Goal: Information Seeking & Learning: Learn about a topic

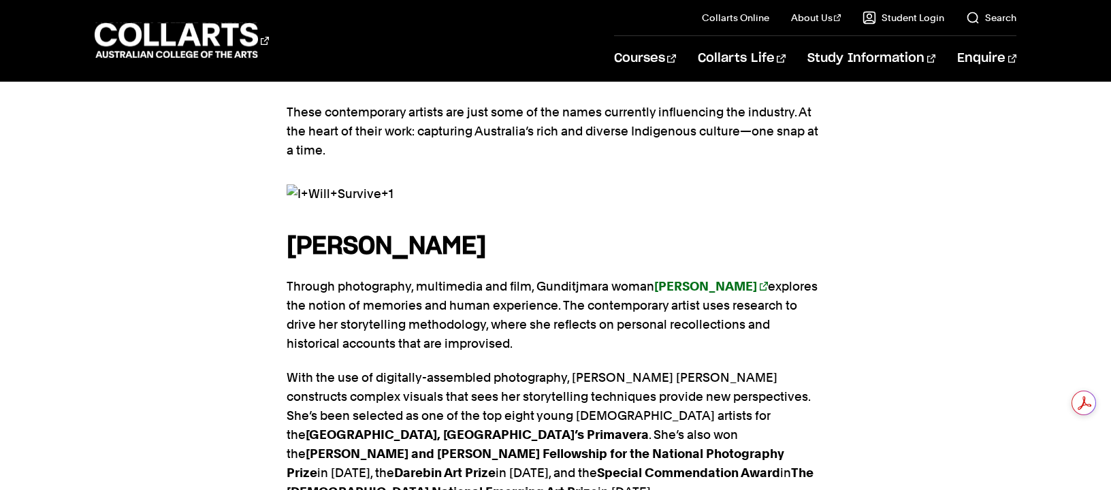
scroll to position [894, 0]
drag, startPoint x: 589, startPoint y: 189, endPoint x: 281, endPoint y: 193, distance: 307.6
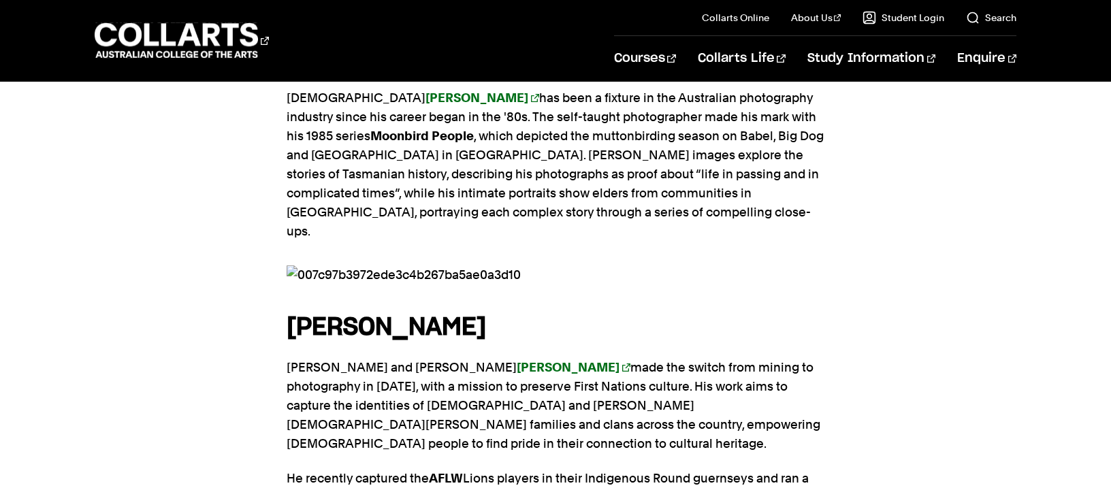
scroll to position [1422, 0]
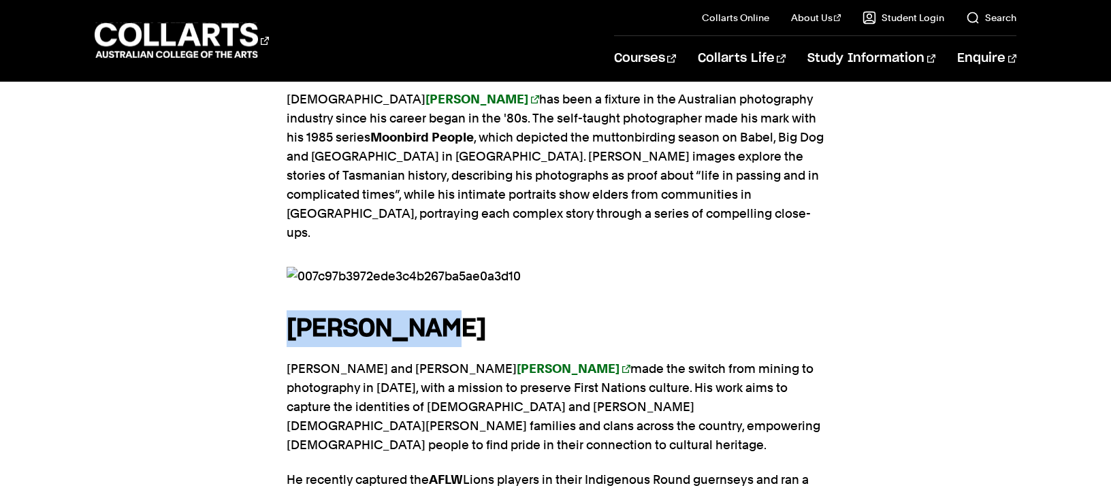
drag, startPoint x: 469, startPoint y: 229, endPoint x: 290, endPoint y: 229, distance: 179.0
click at [290, 310] on h4 "[PERSON_NAME]" at bounding box center [556, 328] width 538 height 37
copy strong "[PERSON_NAME]"
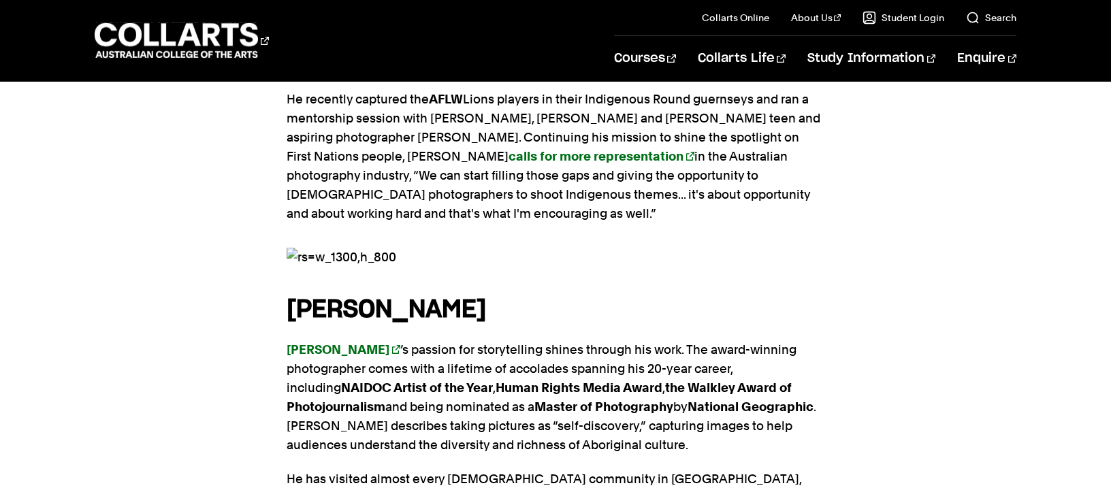
scroll to position [1805, 0]
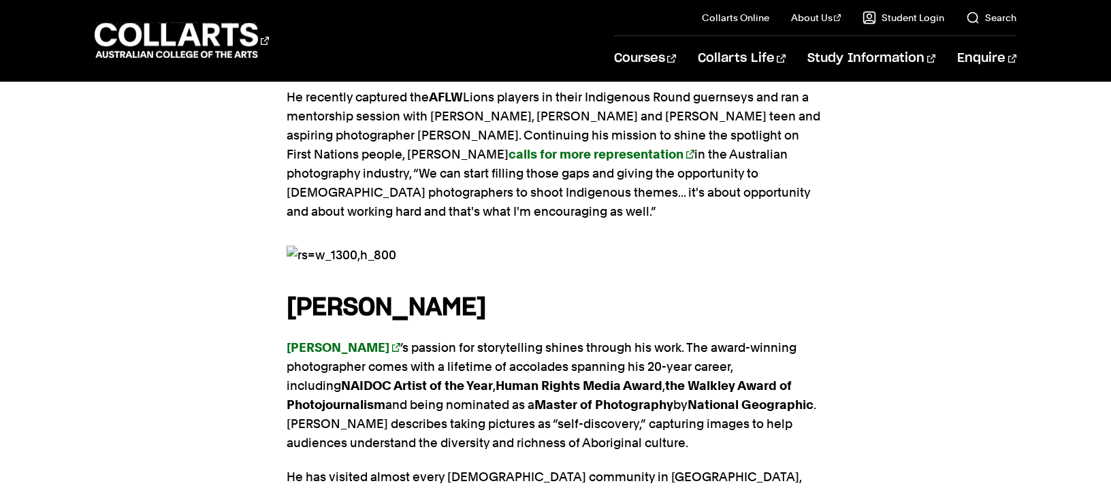
drag, startPoint x: 532, startPoint y: 182, endPoint x: 288, endPoint y: 179, distance: 244.3
click at [288, 289] on h4 "[PERSON_NAME]" at bounding box center [556, 307] width 538 height 37
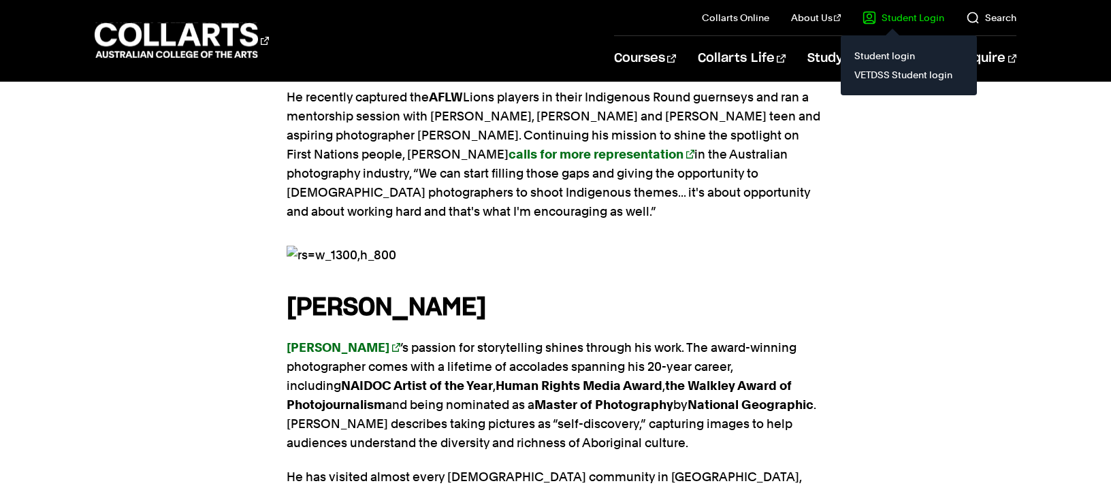
copy strong "[PERSON_NAME]"
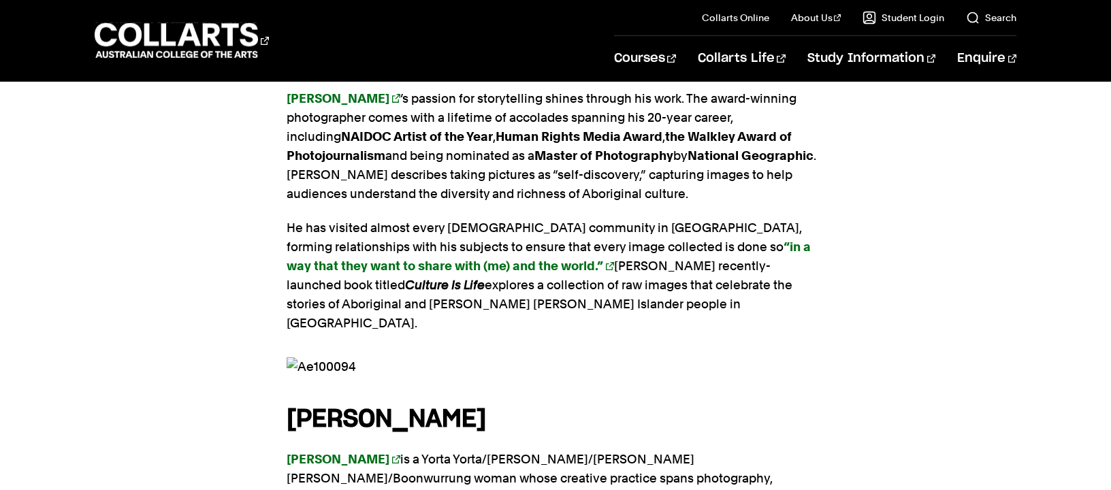
scroll to position [2203, 0]
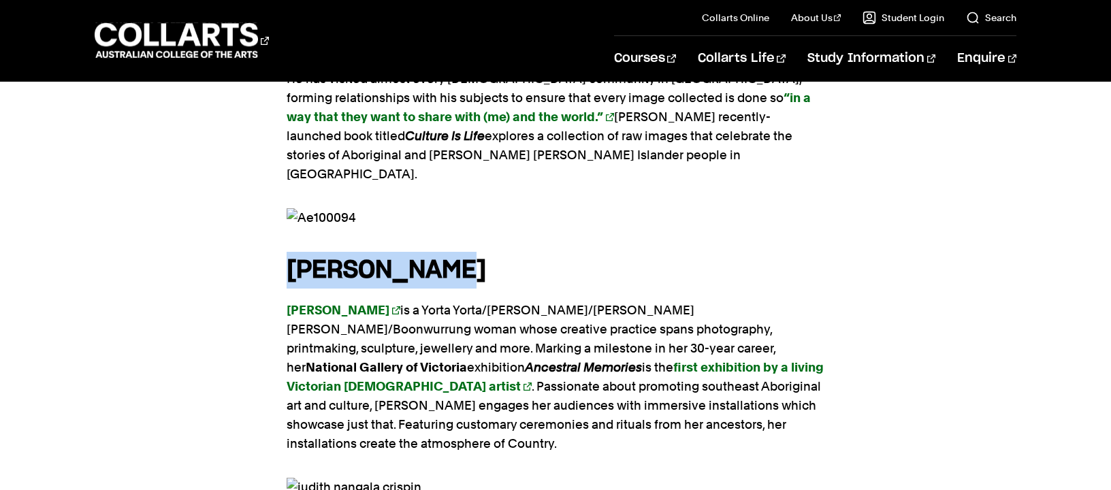
drag, startPoint x: 501, startPoint y: 128, endPoint x: 287, endPoint y: 128, distance: 213.7
click at [287, 252] on h4 "[PERSON_NAME]" at bounding box center [556, 270] width 538 height 37
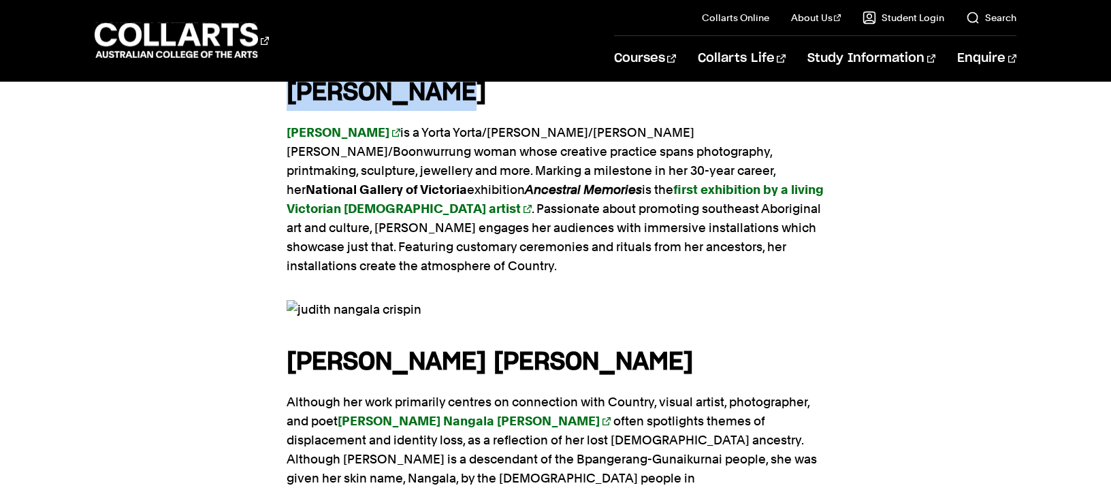
scroll to position [2393, 0]
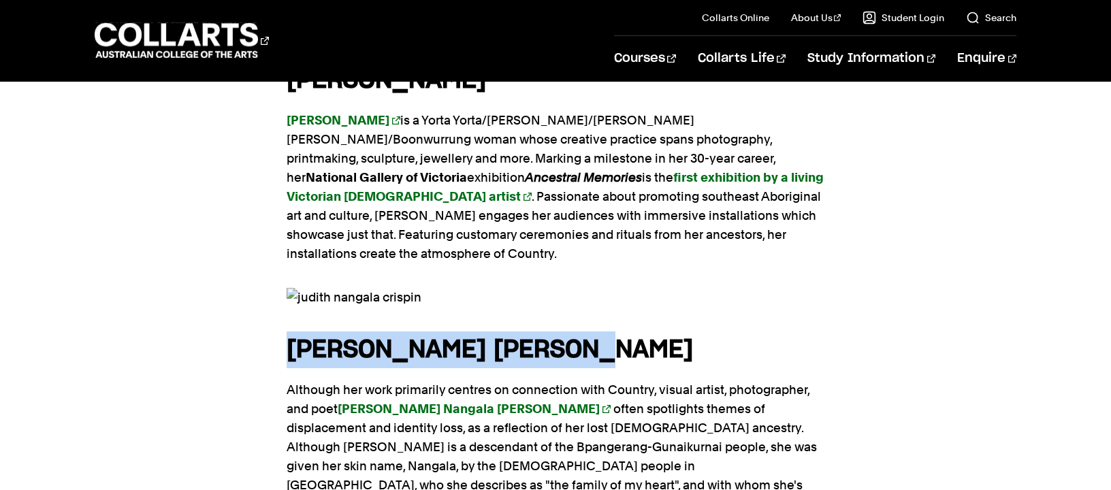
drag, startPoint x: 585, startPoint y: 191, endPoint x: 276, endPoint y: 207, distance: 310.1
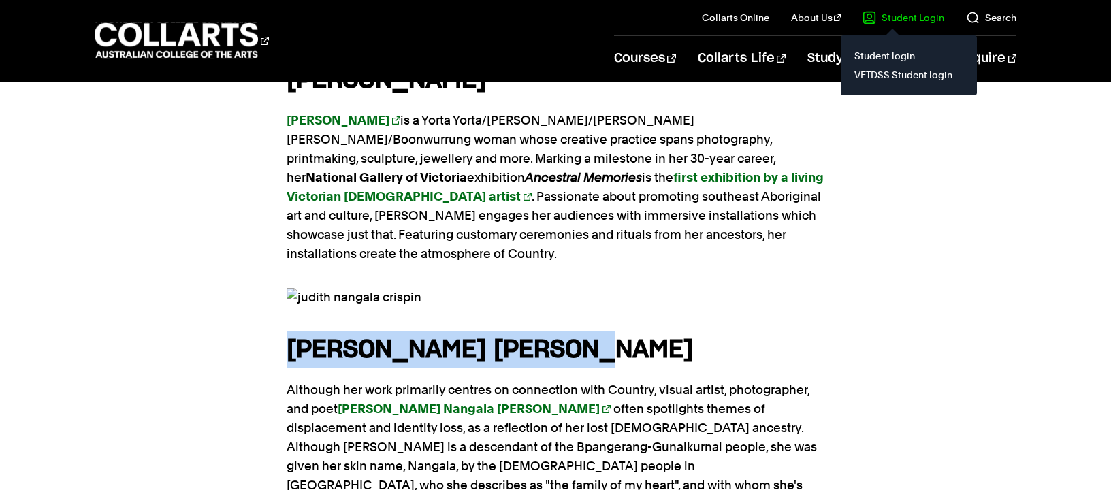
copy strong "[PERSON_NAME] [PERSON_NAME]"
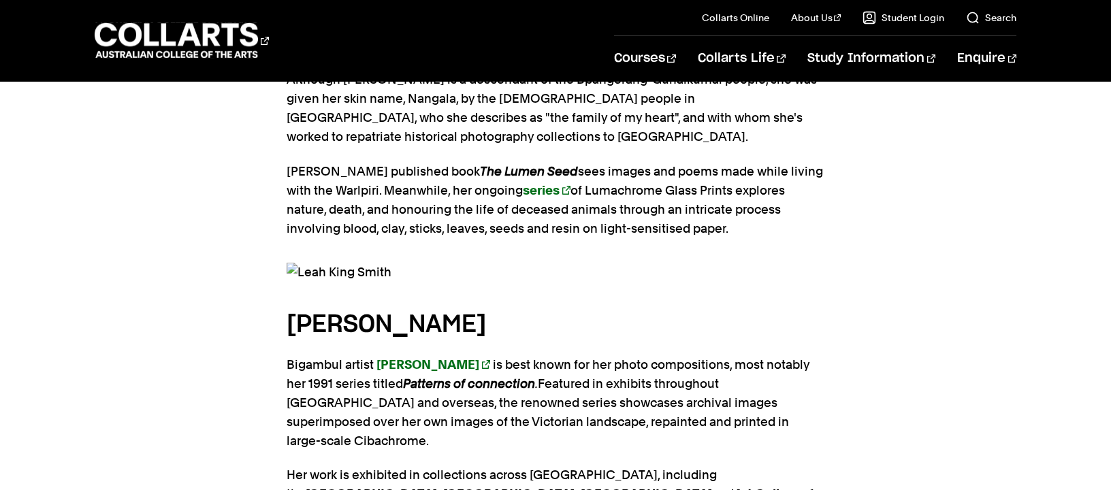
scroll to position [2781, 0]
